Goal: Browse casually

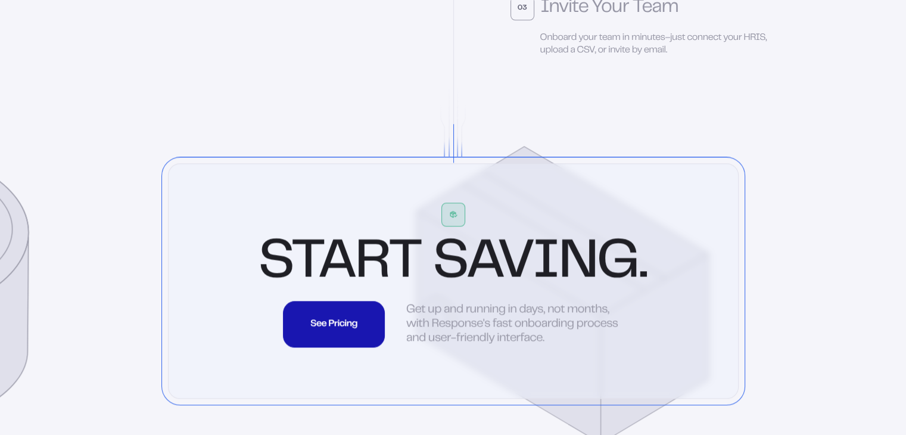
scroll to position [3697, 0]
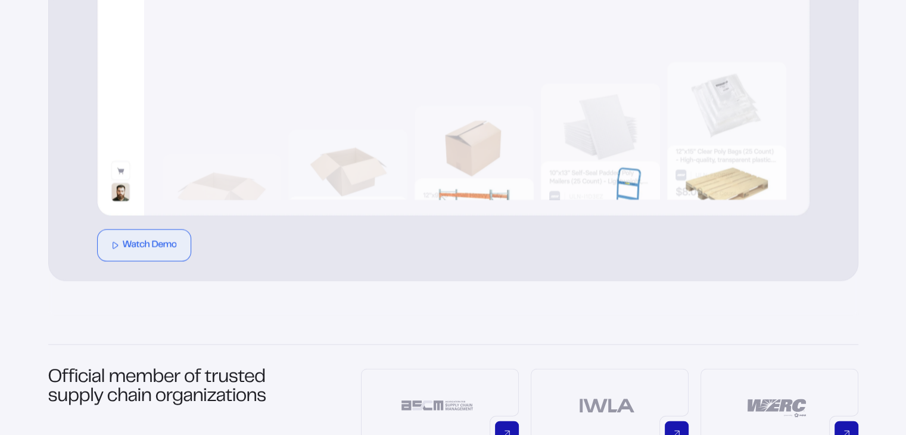
scroll to position [687, 0]
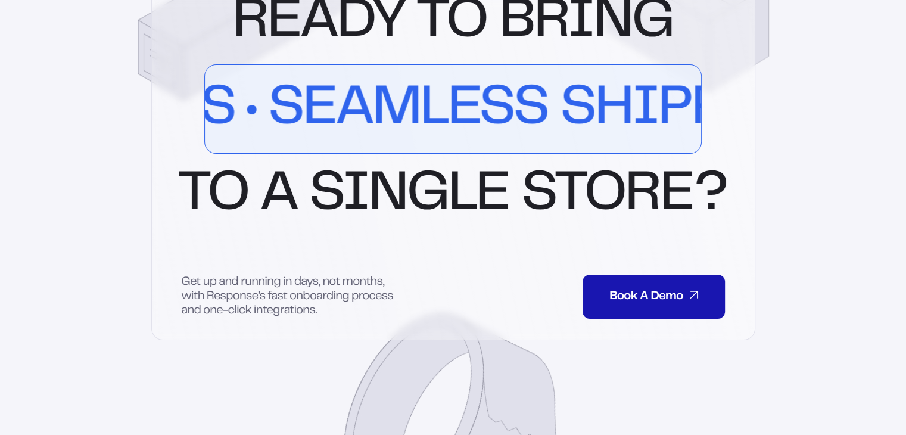
scroll to position [5199, 0]
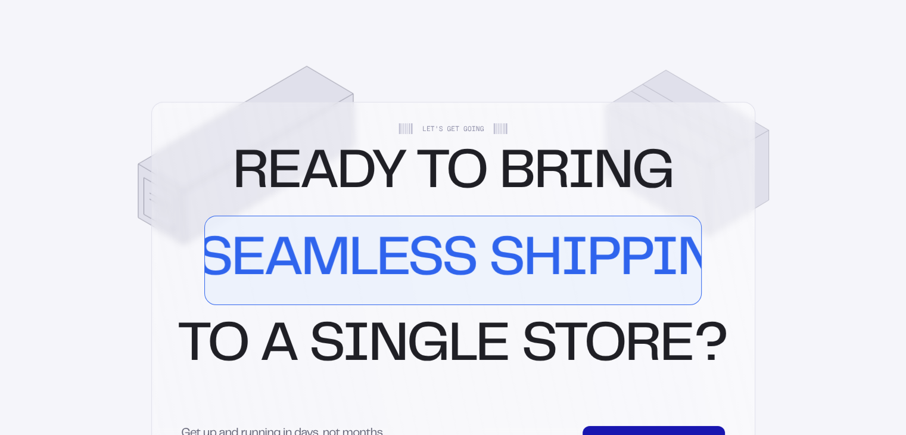
click at [378, 182] on div "Ready to bring Real-Time Data Top Vendors Quality Products Powerful Controls Se…" at bounding box center [452, 260] width 549 height 223
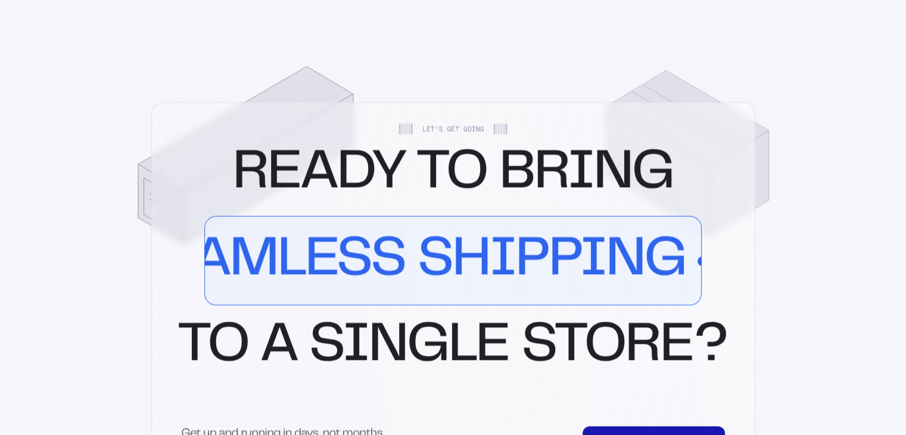
click at [316, 368] on div "Ready to bring Real-Time Data Top Vendors Quality Products Powerful Controls Se…" at bounding box center [452, 260] width 549 height 223
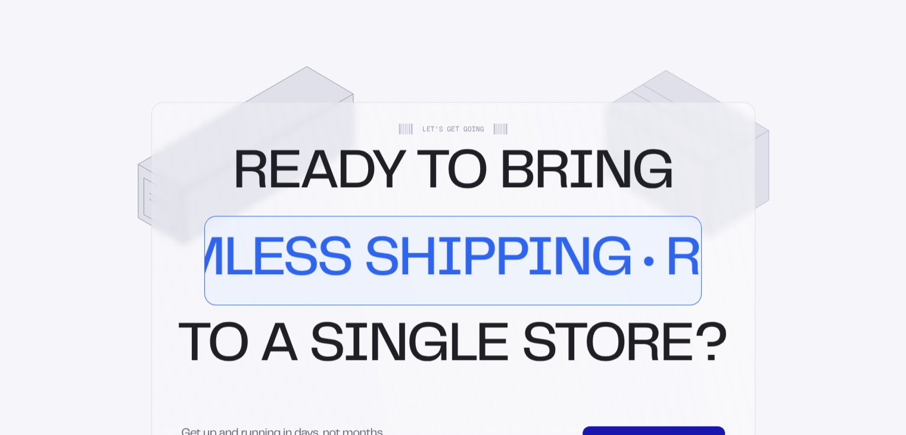
click at [344, 228] on div "Ready to bring Real-Time Data Top Vendors Quality Products Powerful Controls Se…" at bounding box center [452, 260] width 549 height 223
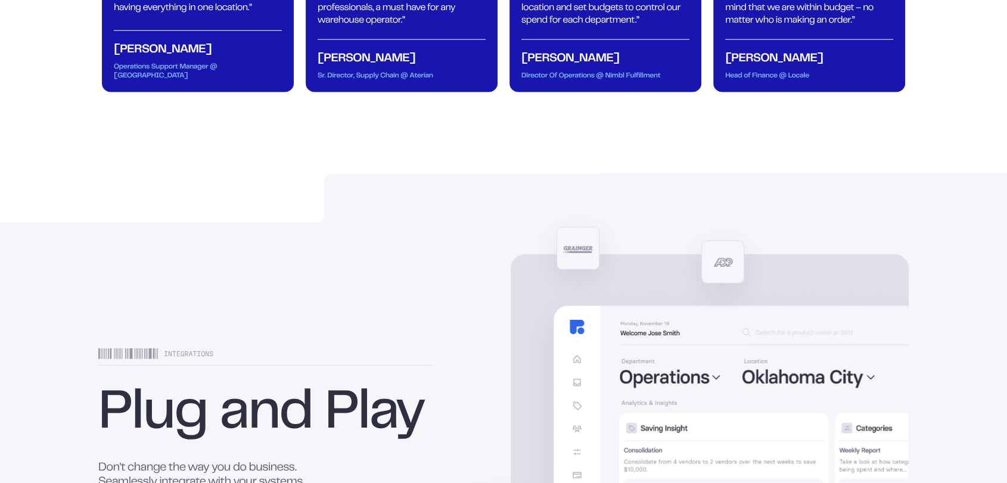
scroll to position [4465, 0]
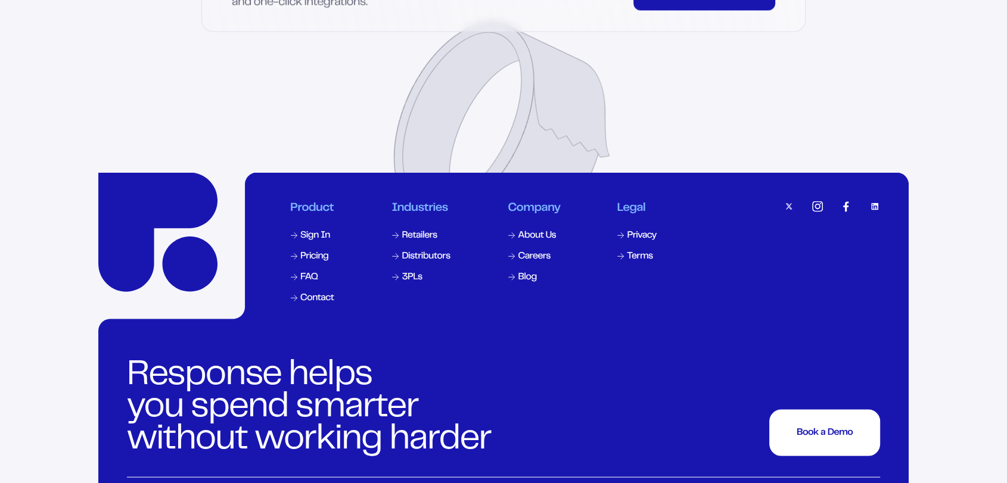
scroll to position [5793, 0]
